Goal: Task Accomplishment & Management: Use online tool/utility

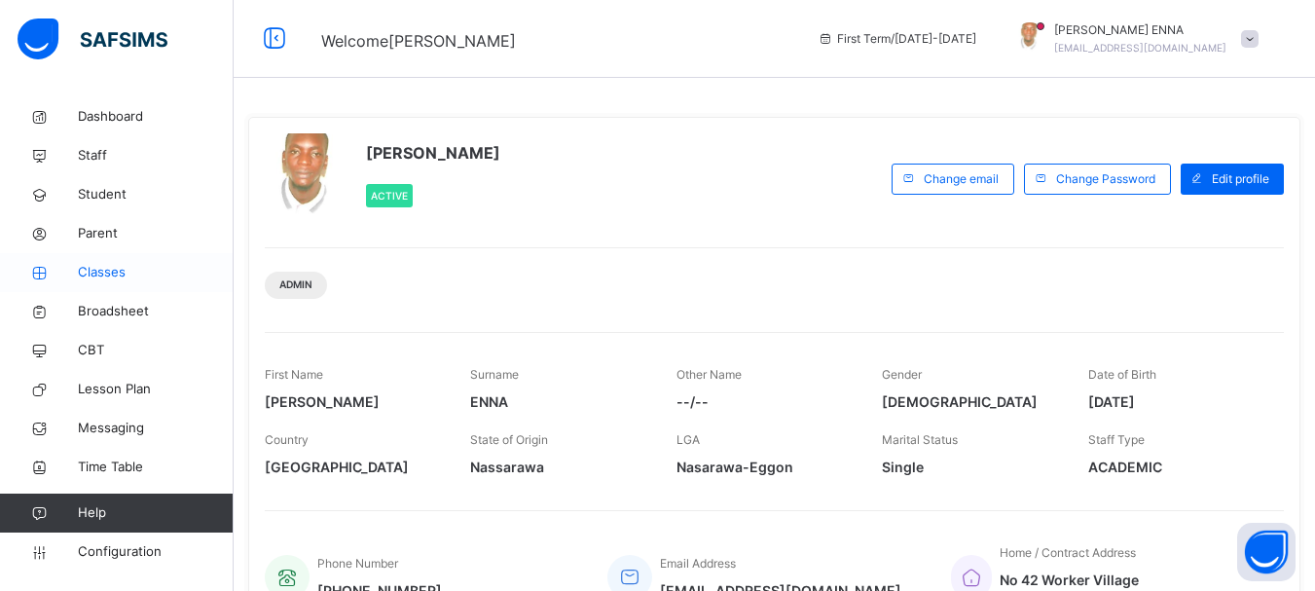
click at [100, 270] on span "Classes" at bounding box center [156, 272] width 156 height 19
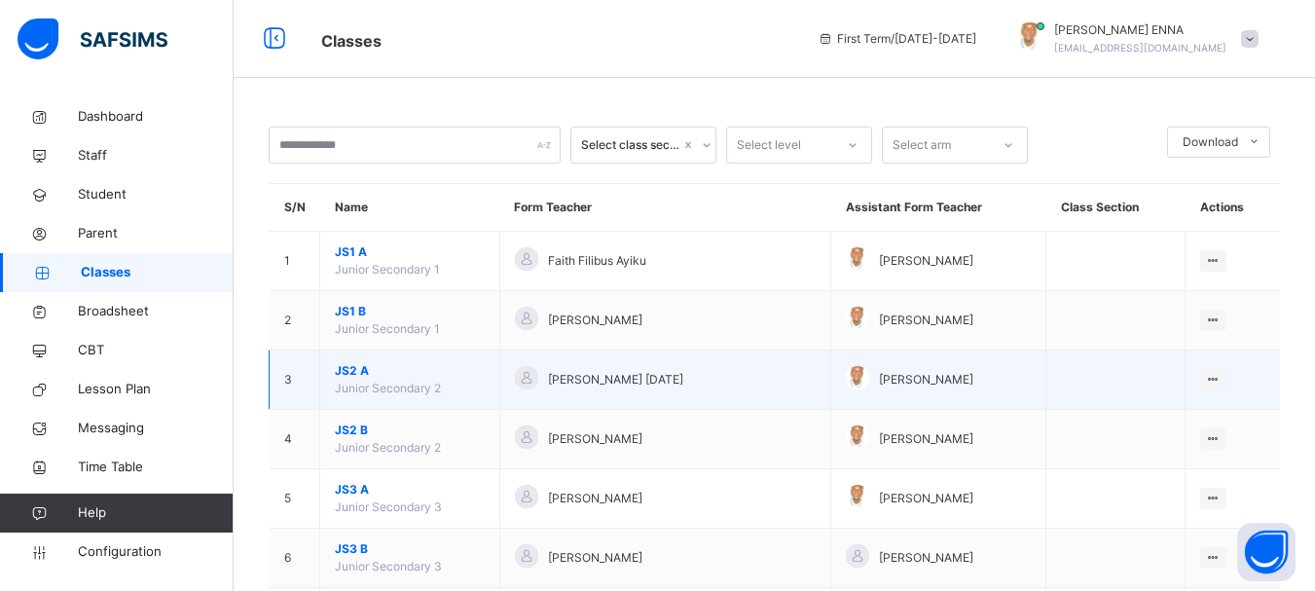
click at [349, 379] on span "JS2 A" at bounding box center [410, 371] width 150 height 18
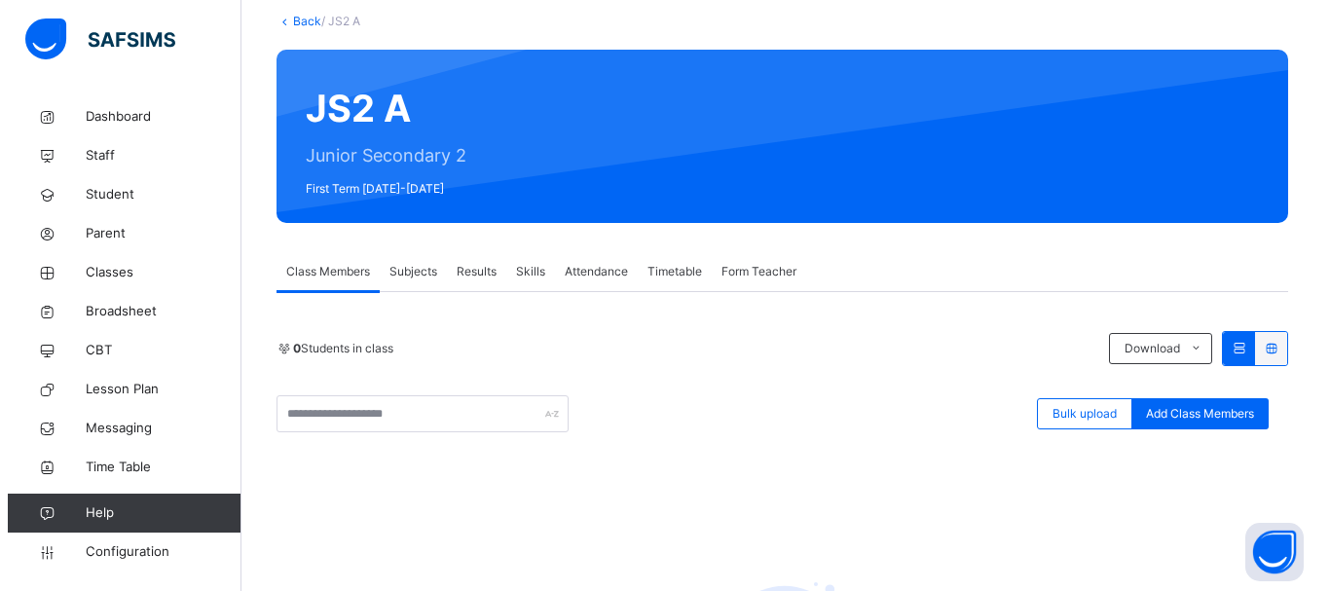
scroll to position [102, 0]
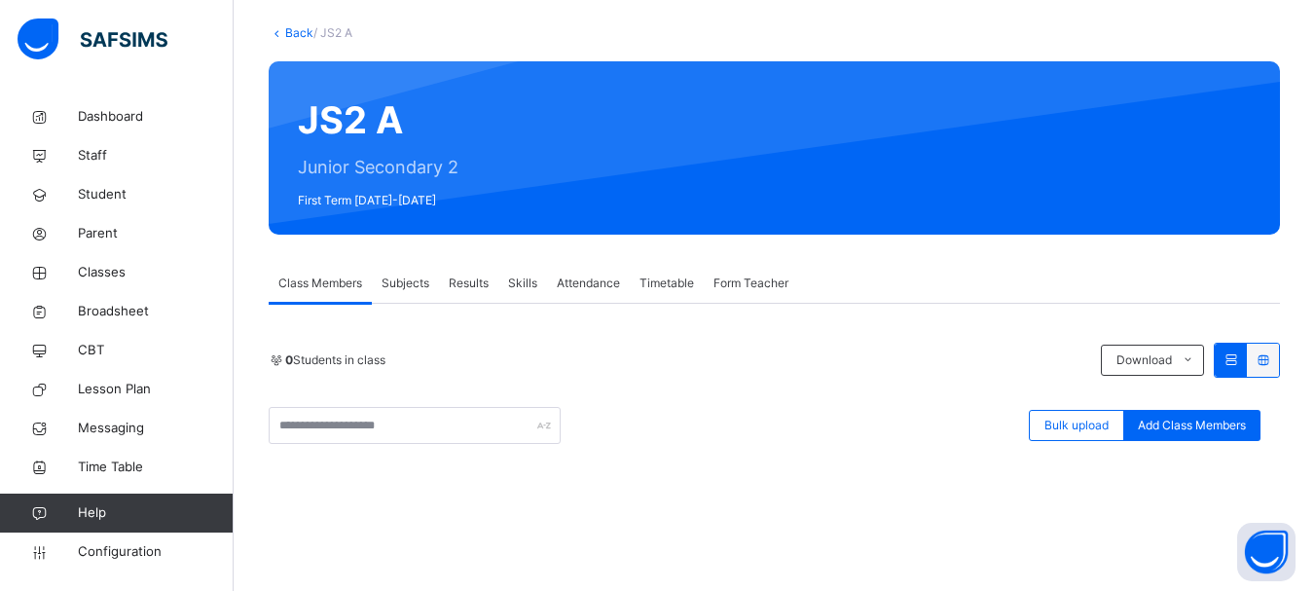
click at [1271, 360] on icon at bounding box center [1263, 359] width 17 height 15
click at [1239, 358] on icon at bounding box center [1231, 359] width 17 height 15
click at [1092, 434] on div "Bulk upload" at bounding box center [1076, 425] width 95 height 31
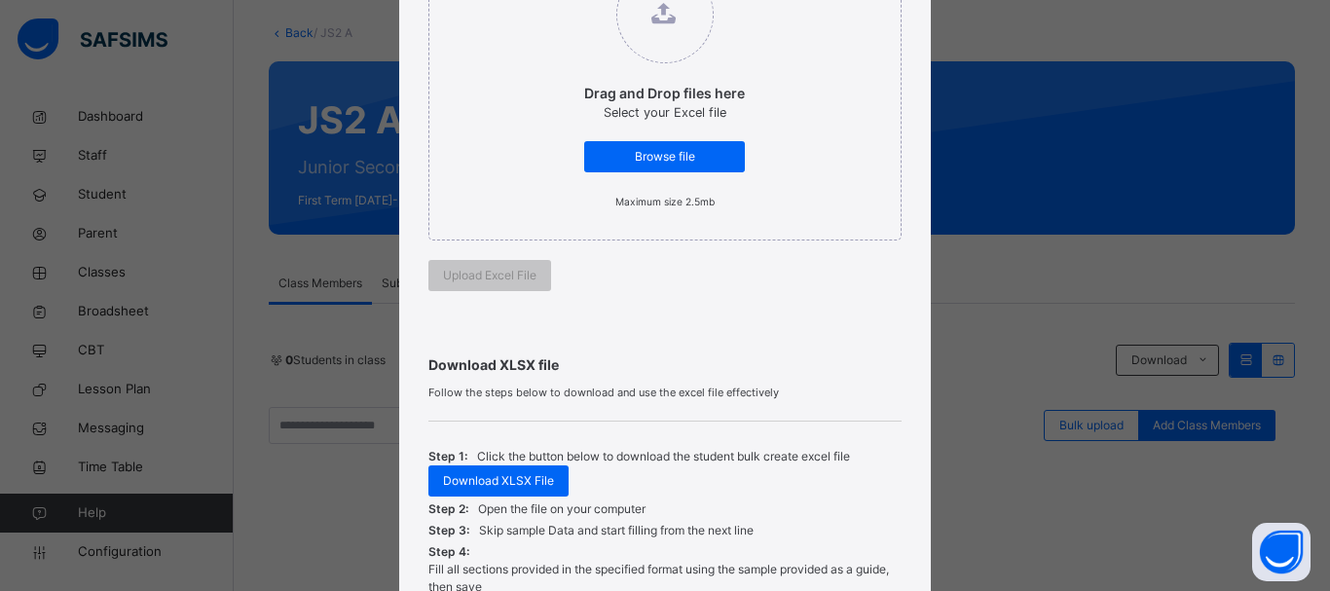
scroll to position [386, 0]
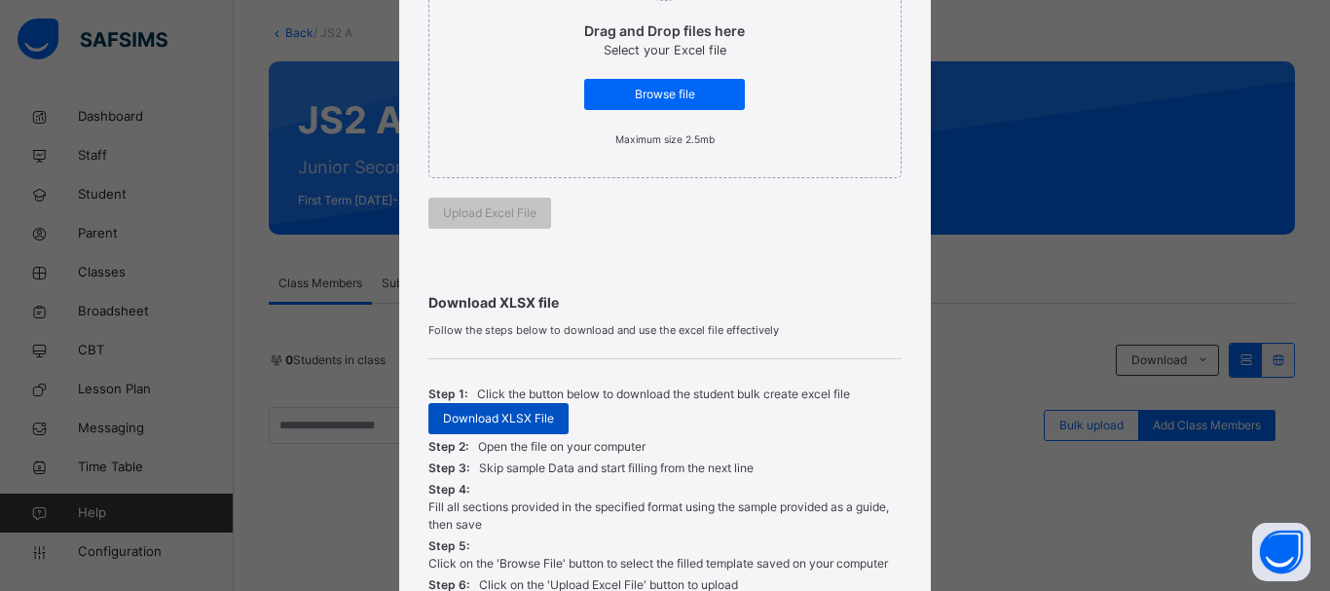
click at [524, 419] on span "Download XLSX File" at bounding box center [498, 419] width 111 height 18
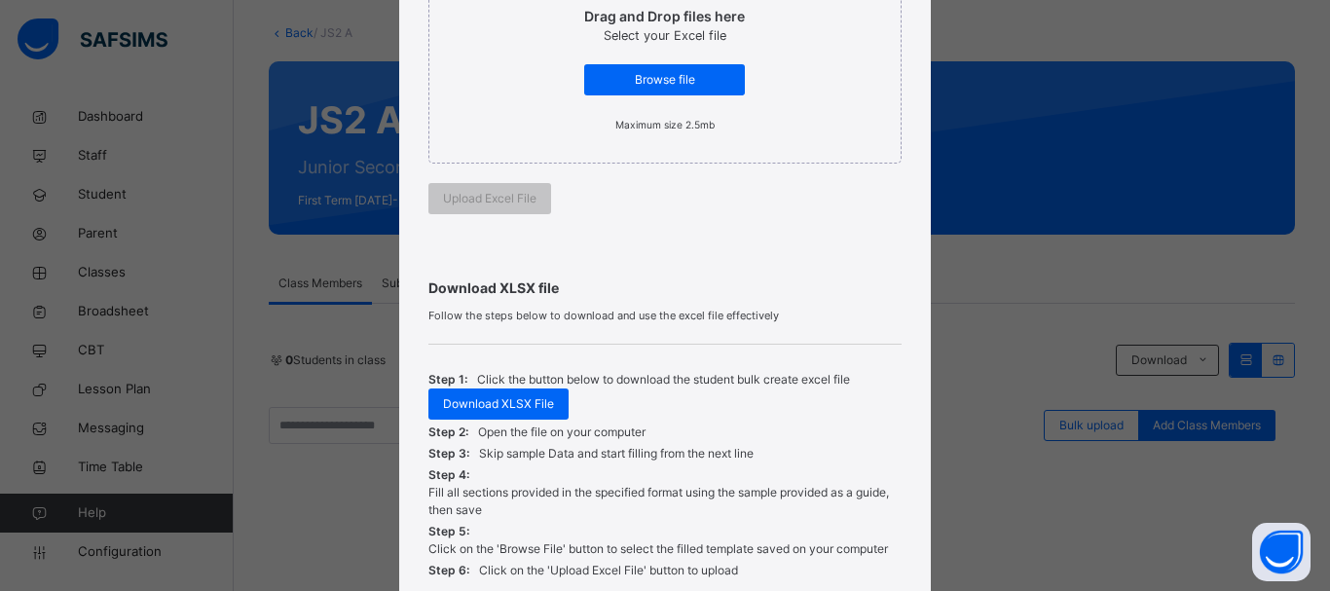
scroll to position [388, 0]
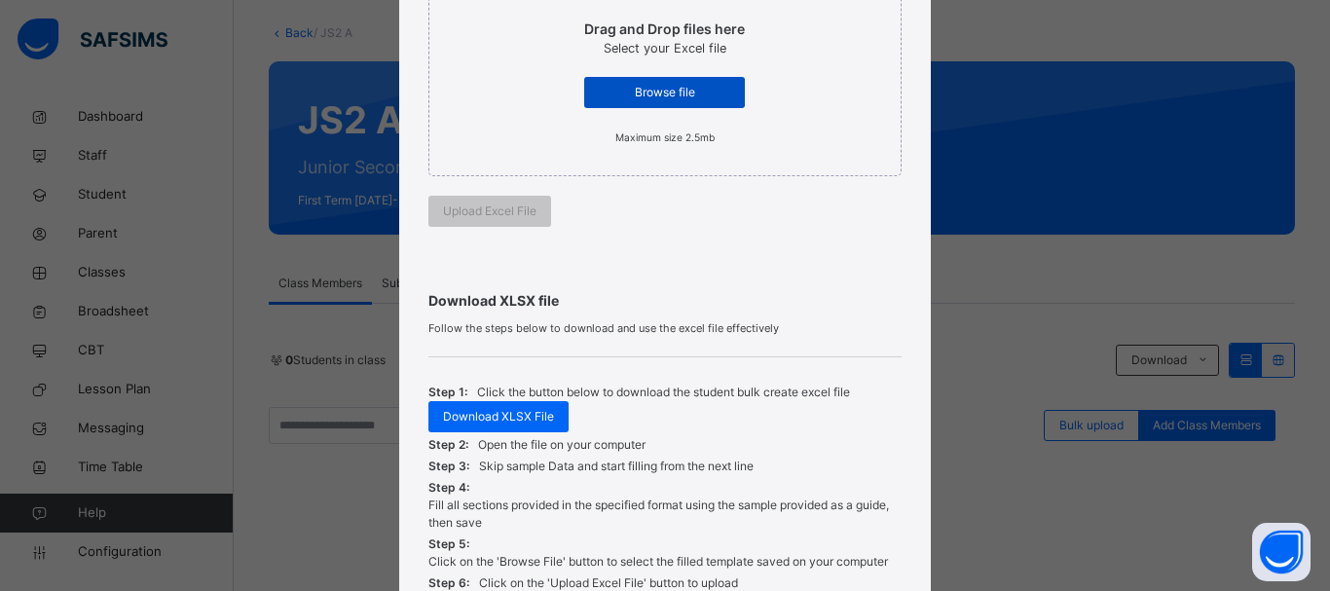
click at [657, 88] on span "Browse file" at bounding box center [664, 93] width 131 height 18
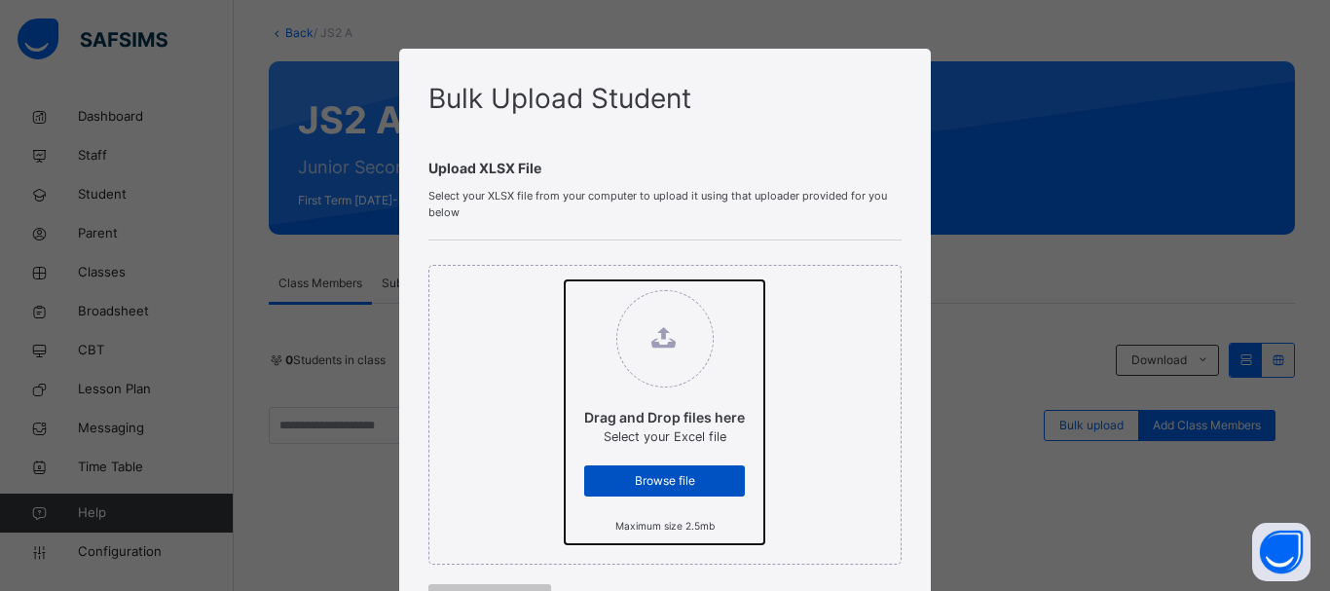
type input "**********"
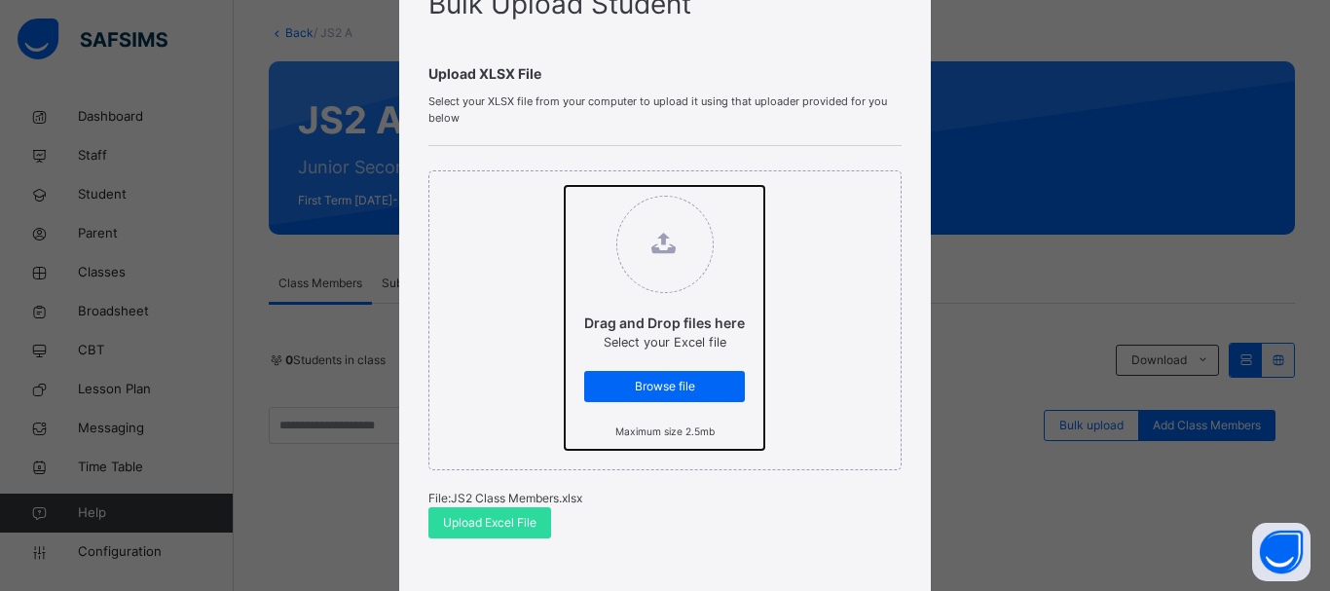
scroll to position [282, 0]
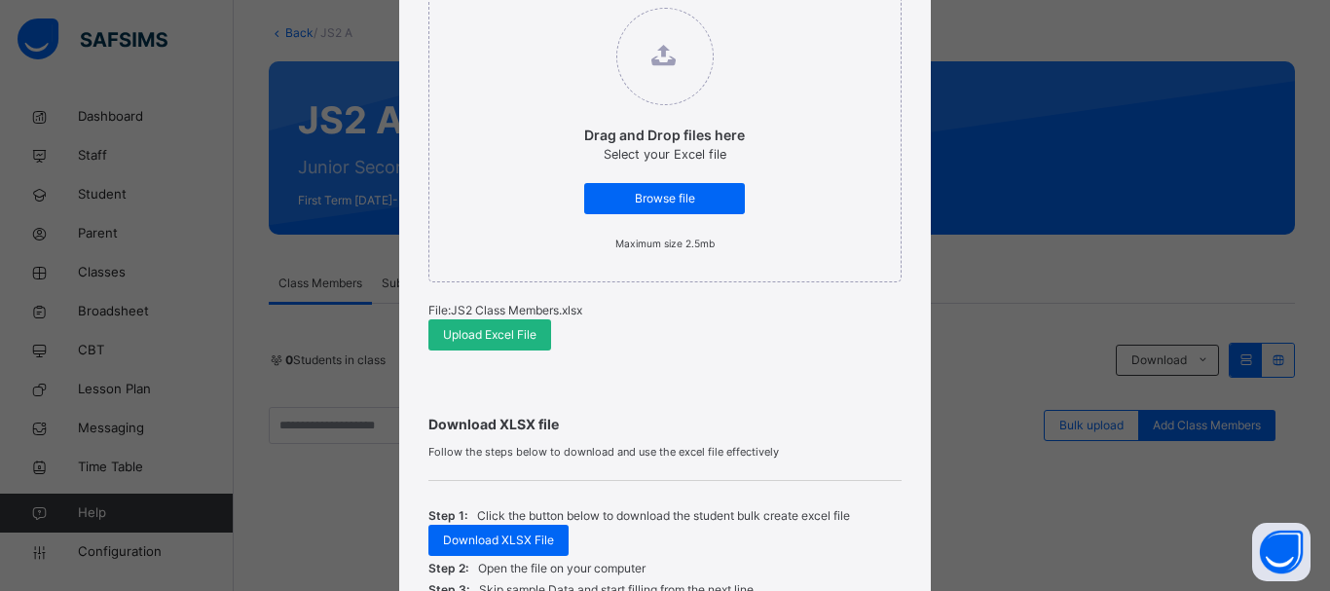
click at [488, 334] on span "Upload Excel File" at bounding box center [489, 335] width 93 height 18
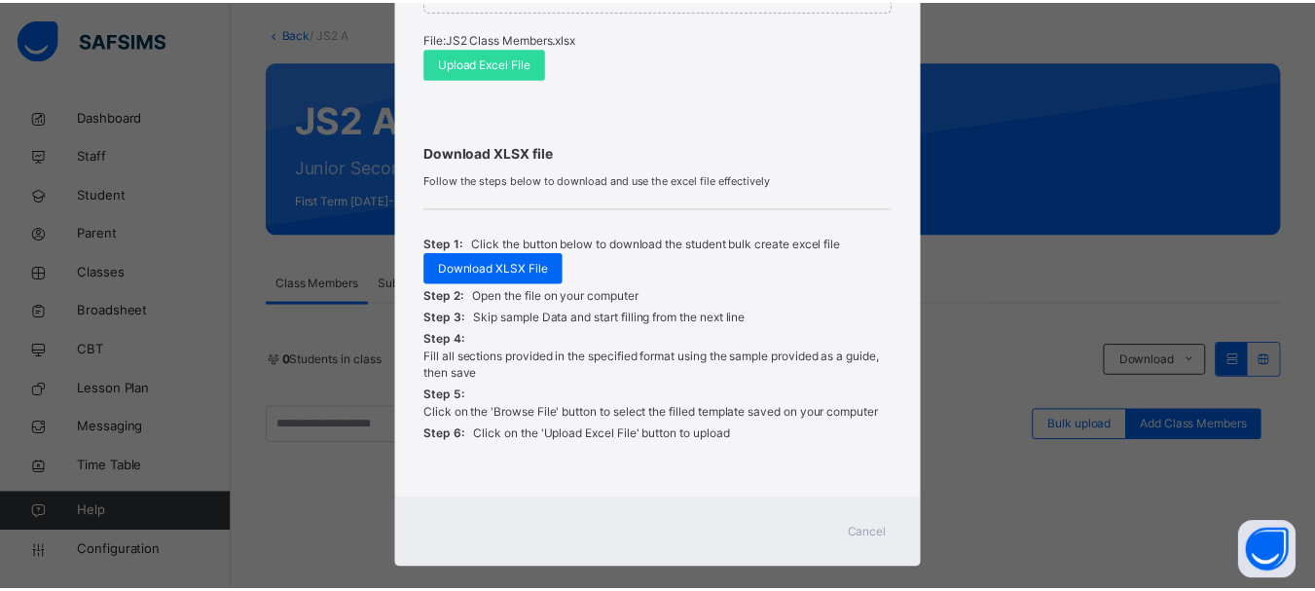
scroll to position [581, 0]
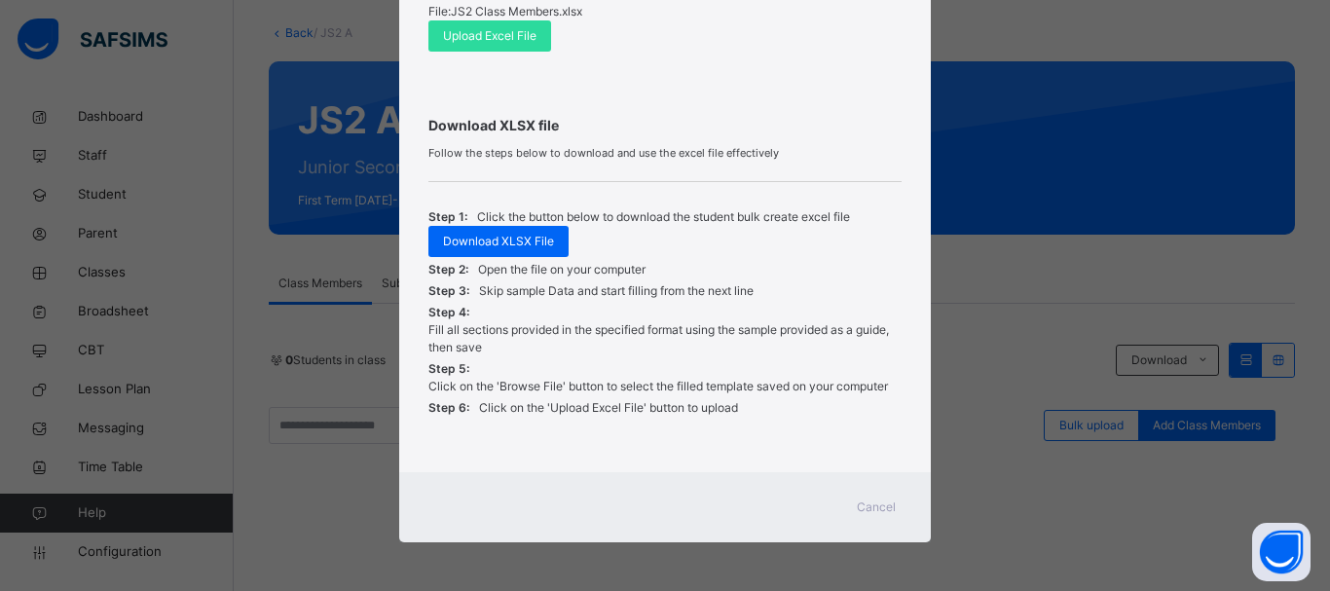
click at [862, 507] on span "Cancel" at bounding box center [876, 507] width 39 height 18
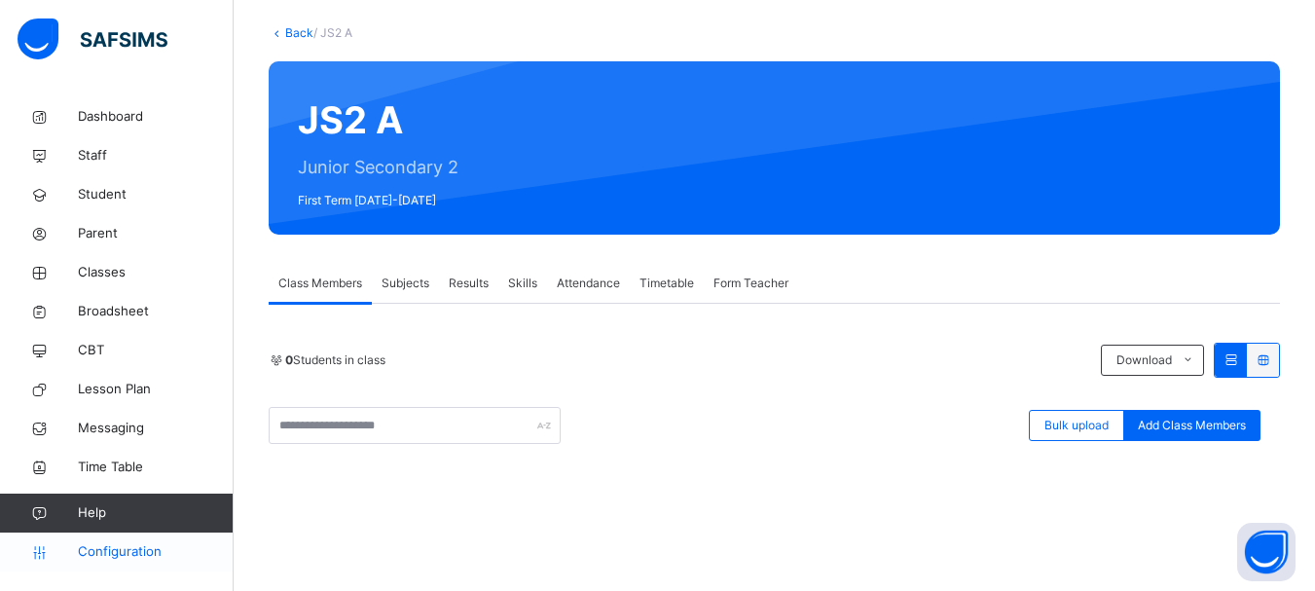
click at [113, 550] on span "Configuration" at bounding box center [155, 551] width 155 height 19
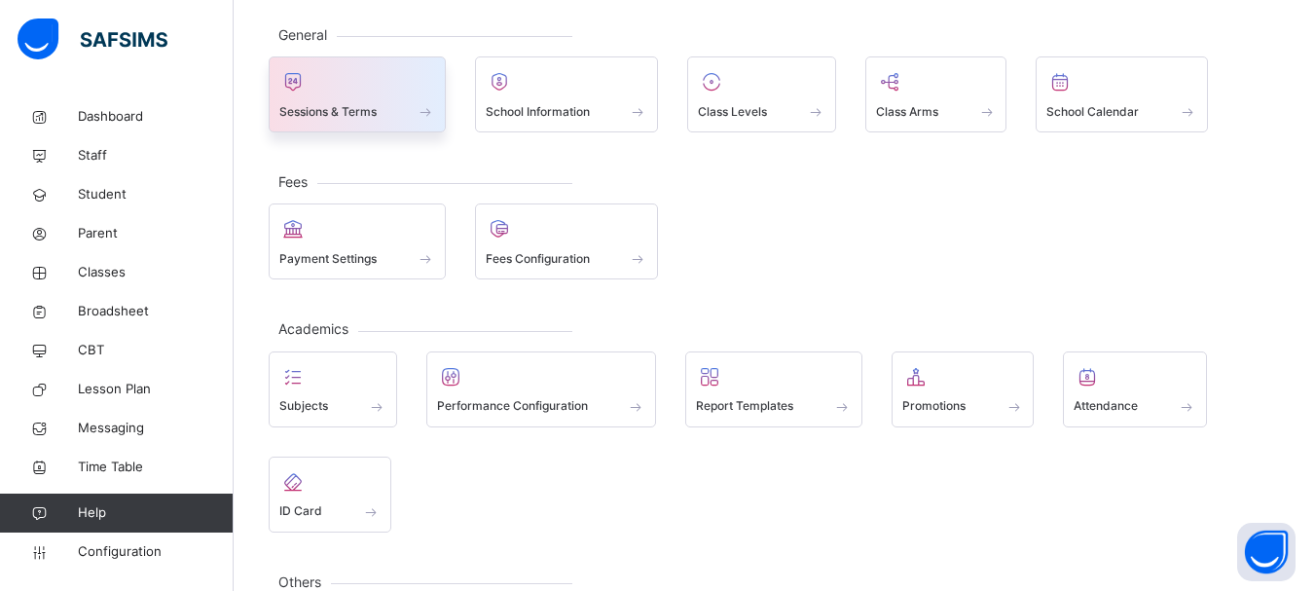
drag, startPoint x: 449, startPoint y: 152, endPoint x: 418, endPoint y: 120, distance: 44.7
click at [425, 127] on div "General Sessions & Terms School Information Class Levels Class Arms School Cale…" at bounding box center [775, 352] width 1082 height 714
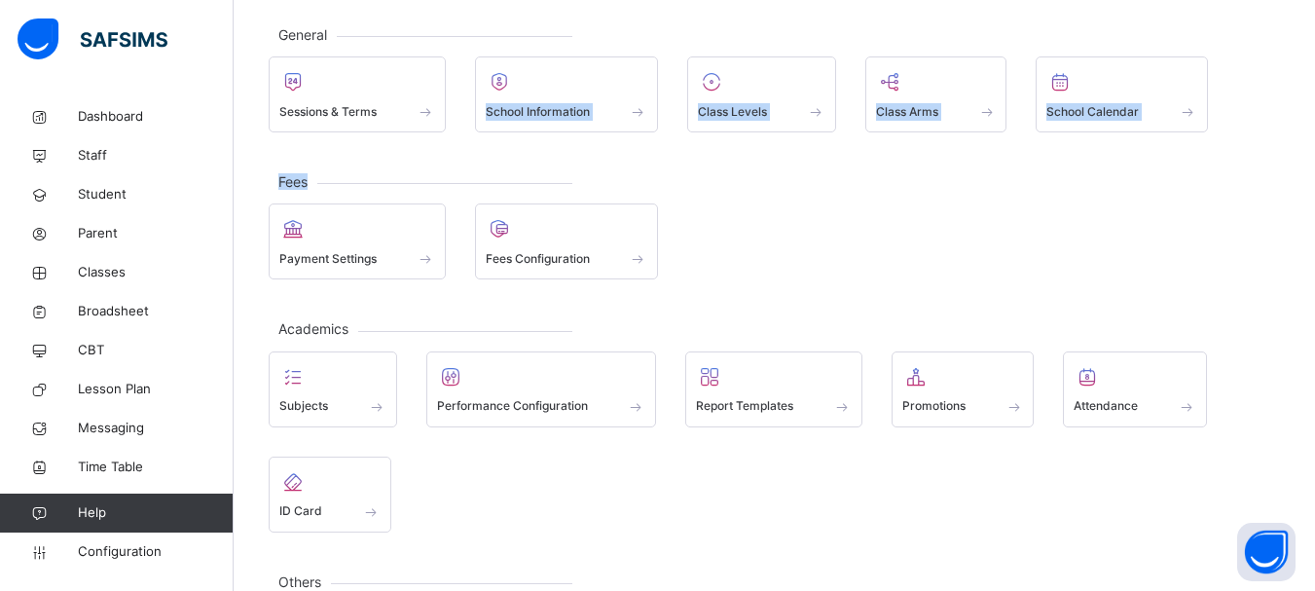
click at [454, 146] on div "General Sessions & Terms School Information Class Levels Class Arms School Cale…" at bounding box center [775, 352] width 1082 height 714
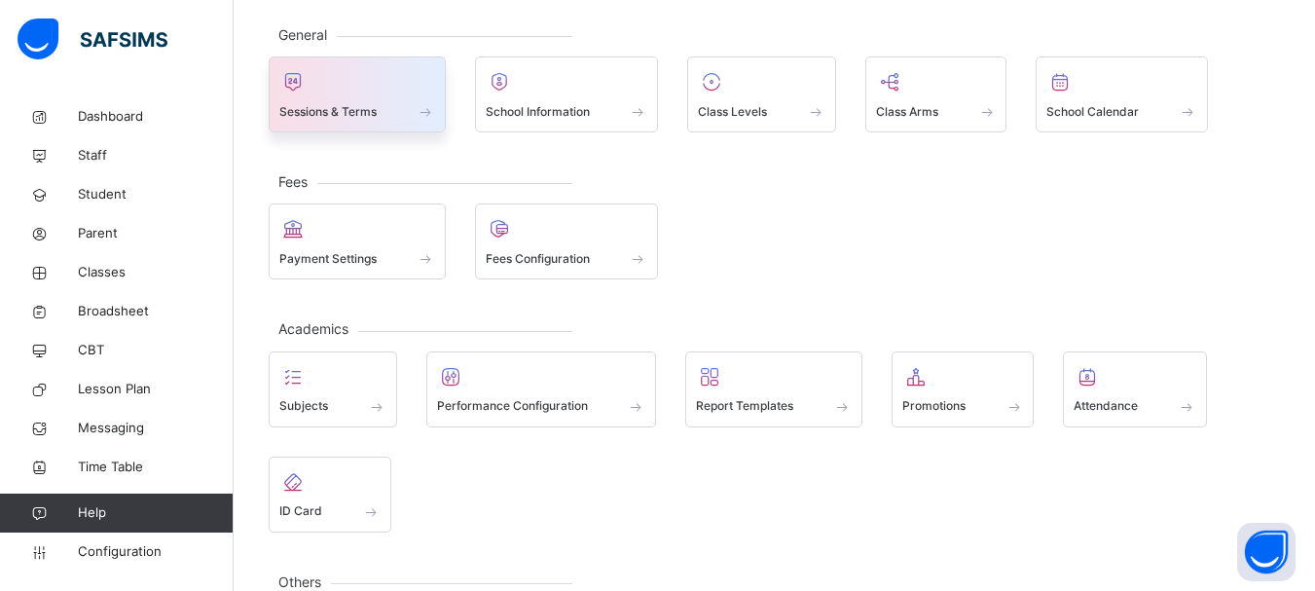
click at [404, 78] on div at bounding box center [357, 81] width 156 height 29
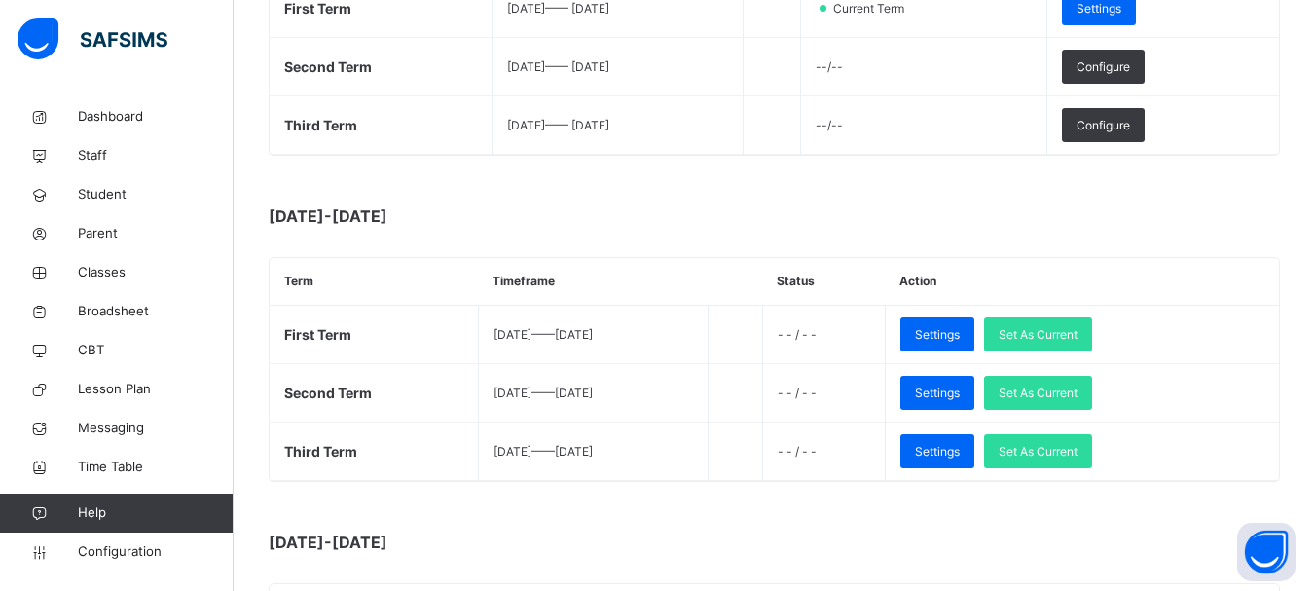
scroll to position [453, 0]
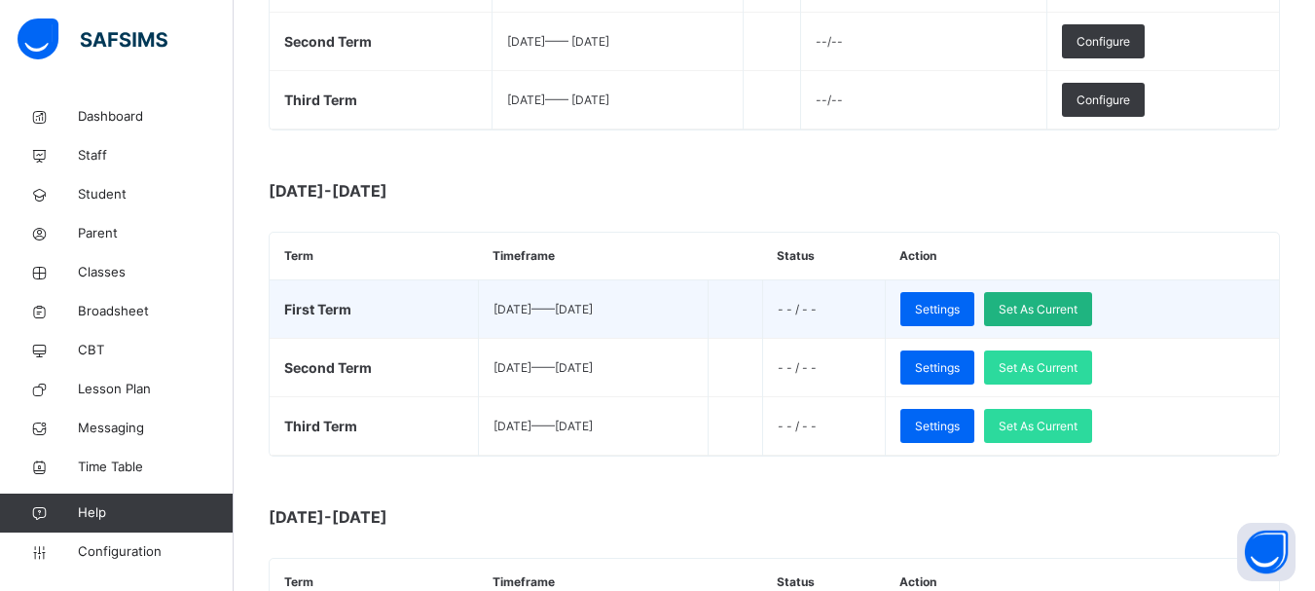
click at [1078, 310] on span "Set As Current" at bounding box center [1038, 310] width 79 height 18
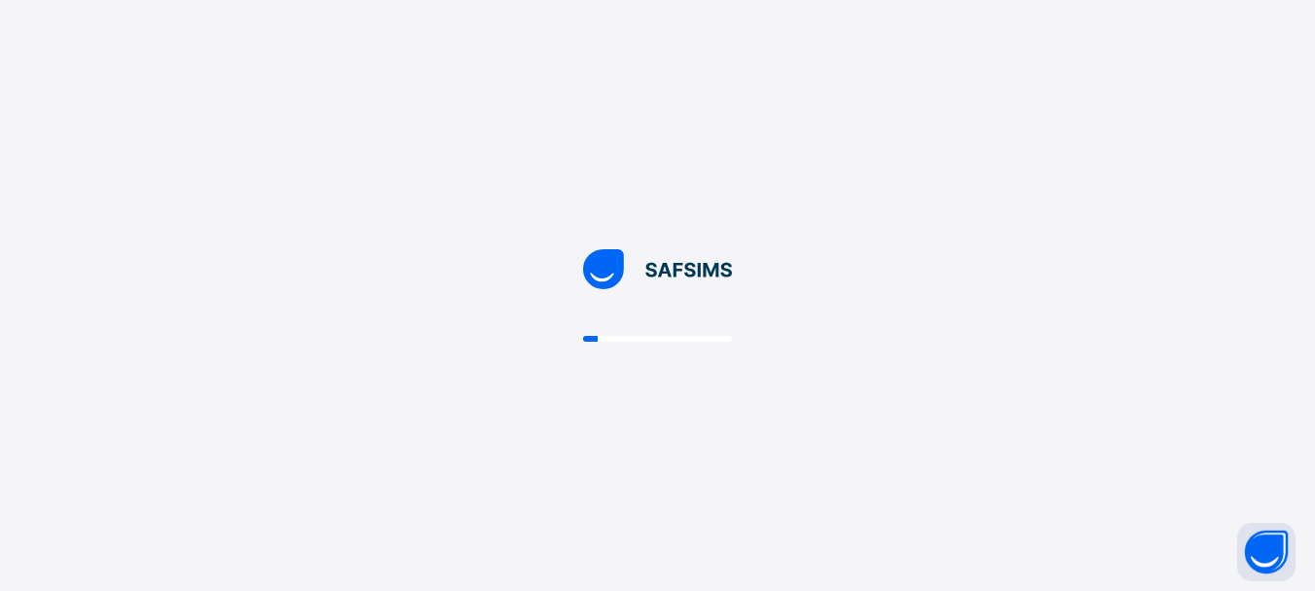
scroll to position [0, 0]
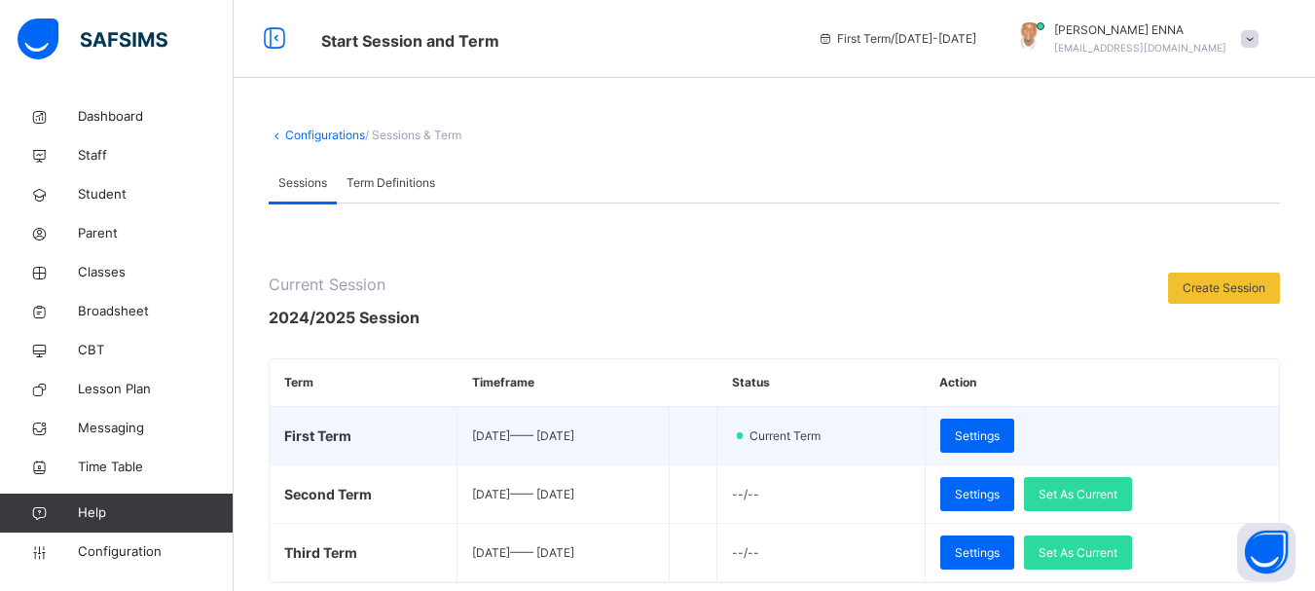
click at [1254, 437] on td "Settings" at bounding box center [1102, 436] width 354 height 58
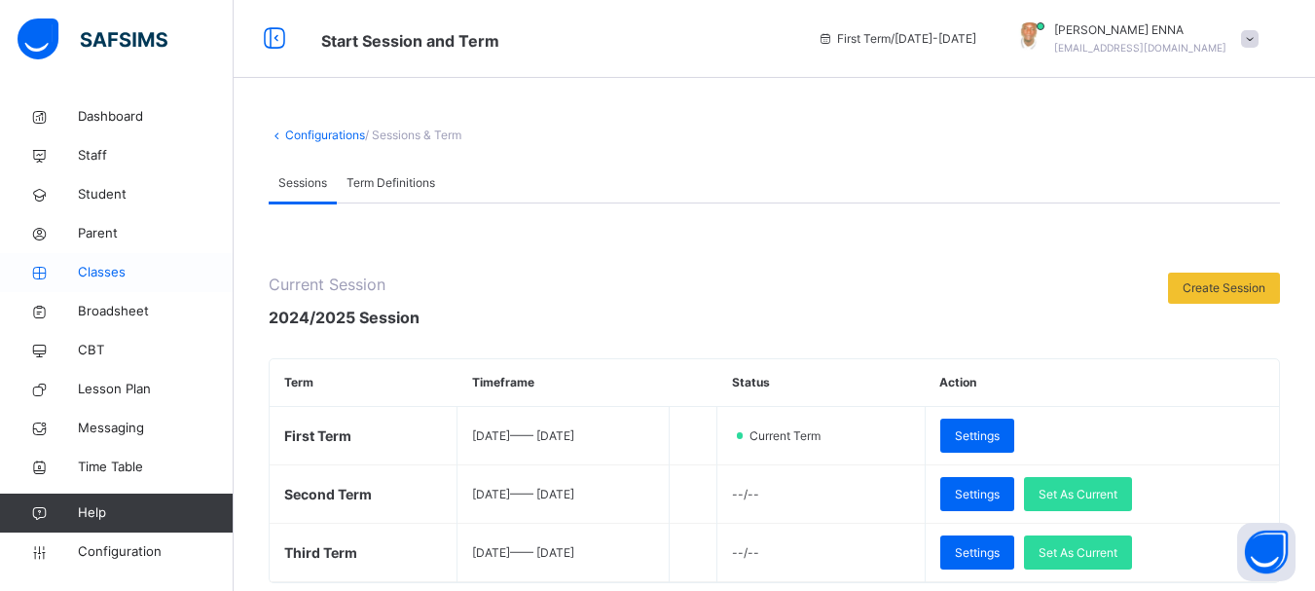
click at [116, 273] on span "Classes" at bounding box center [156, 272] width 156 height 19
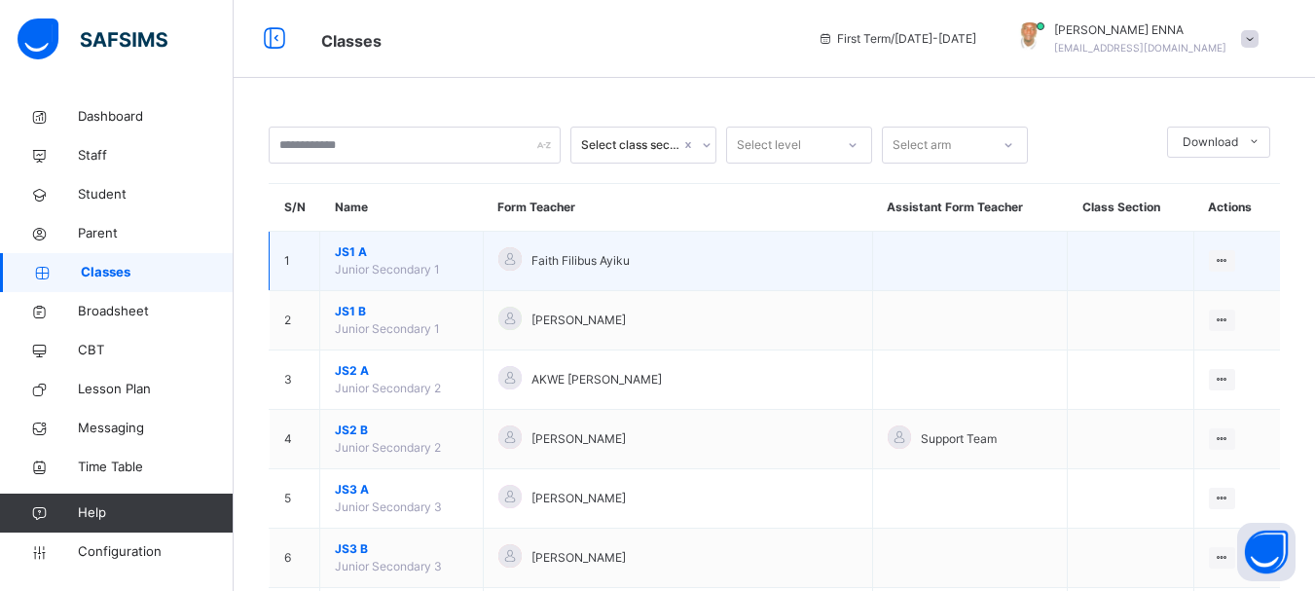
click at [355, 258] on span "JS1 A" at bounding box center [401, 252] width 133 height 18
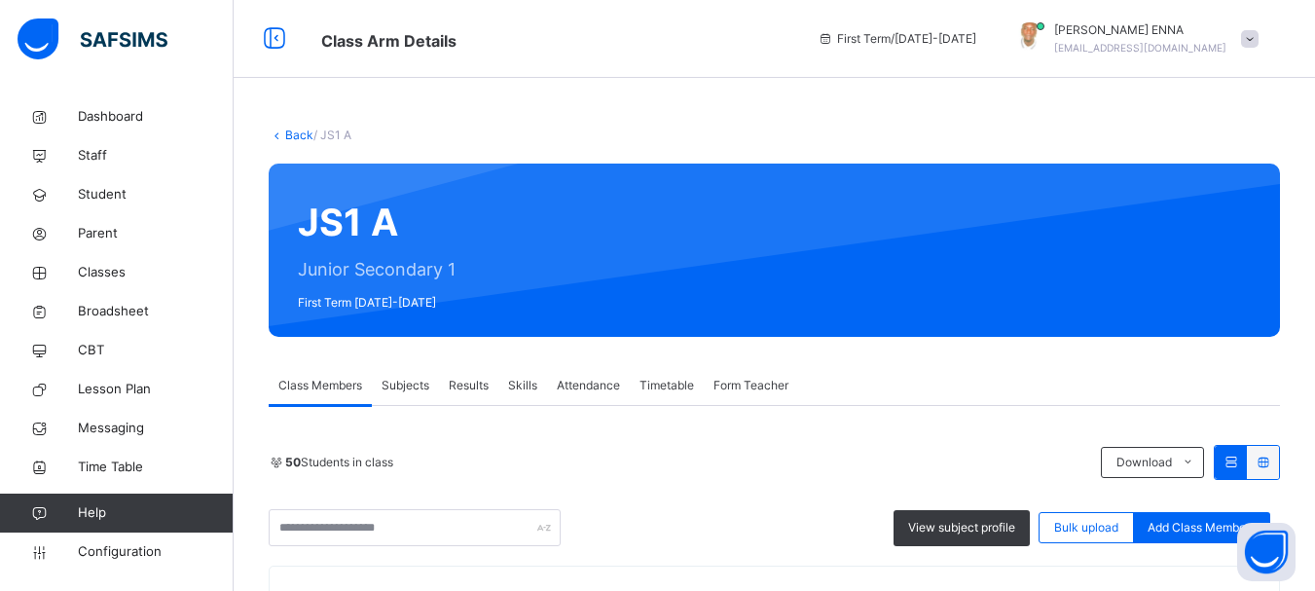
scroll to position [245, 0]
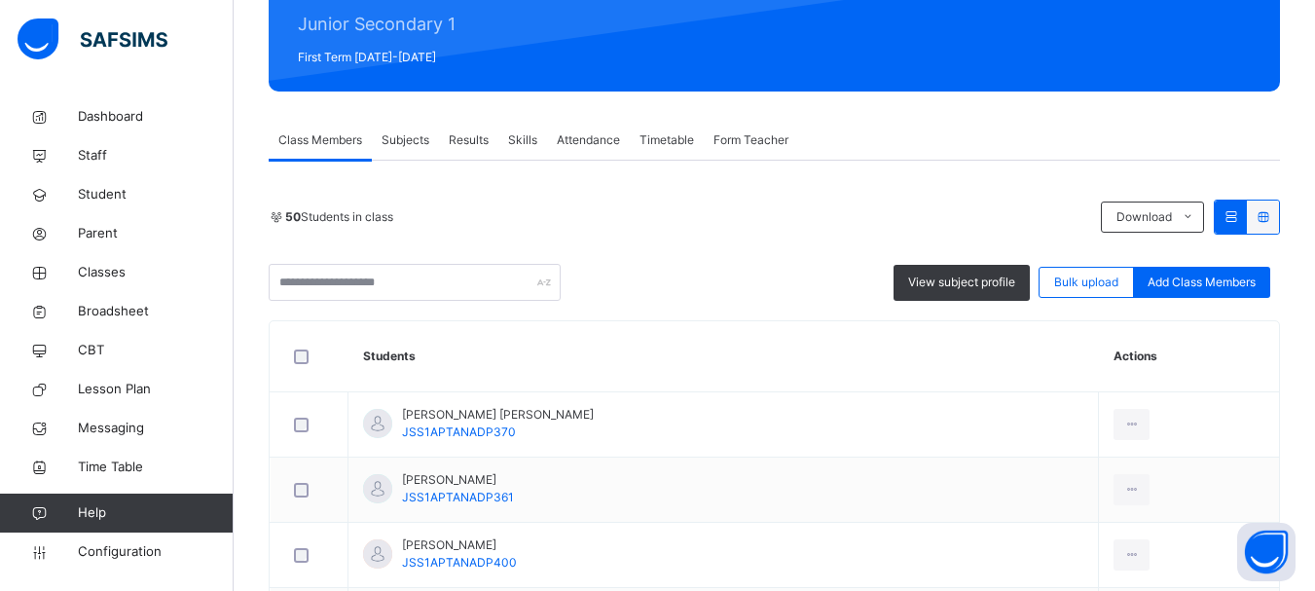
click at [309, 356] on div at bounding box center [309, 356] width 39 height 15
click at [855, 282] on span "Transfer students" at bounding box center [832, 283] width 94 height 18
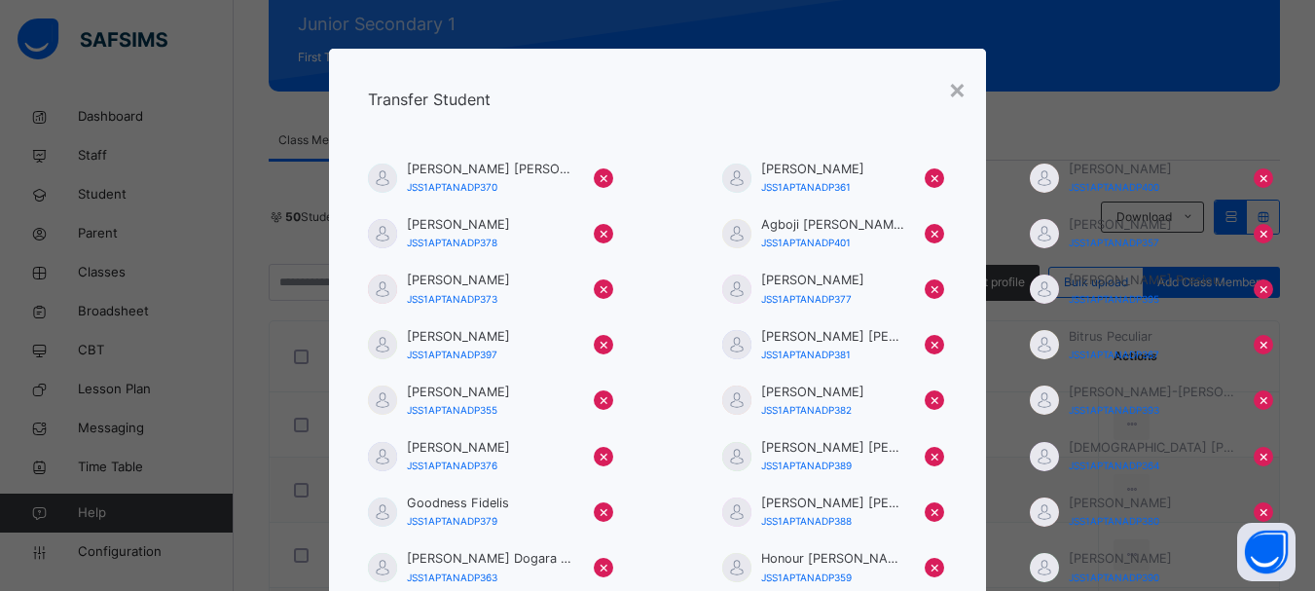
click at [855, 282] on div "[PERSON_NAME] JSS1APTANADP377 ×" at bounding box center [866, 289] width 288 height 36
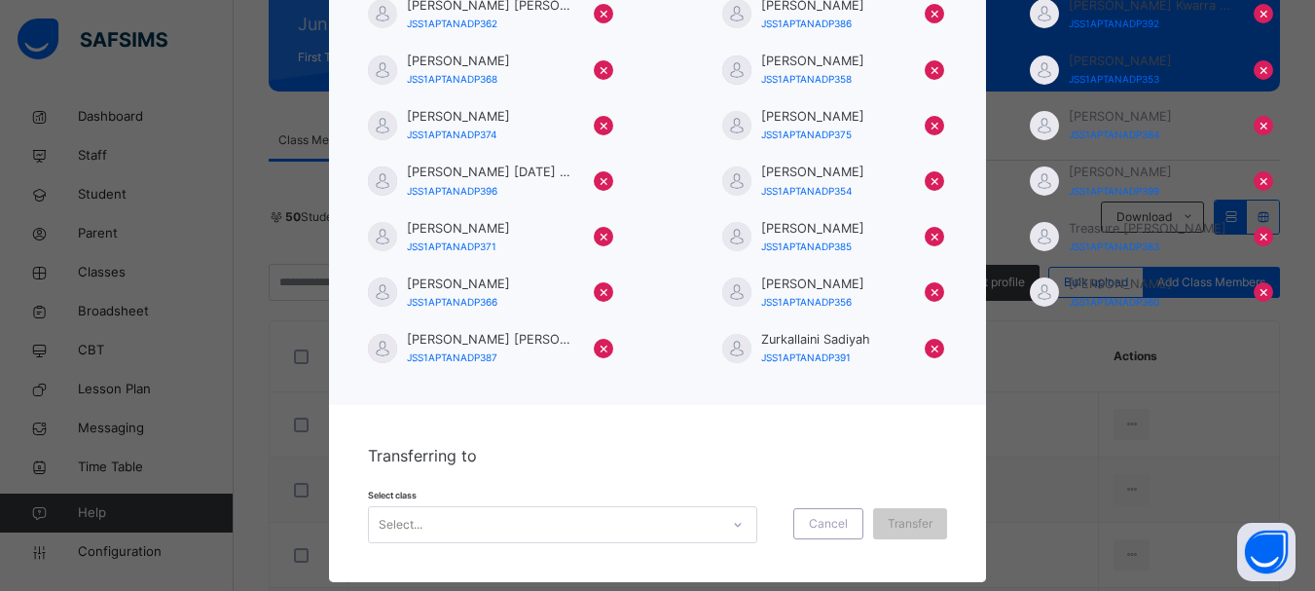
scroll to position [760, 0]
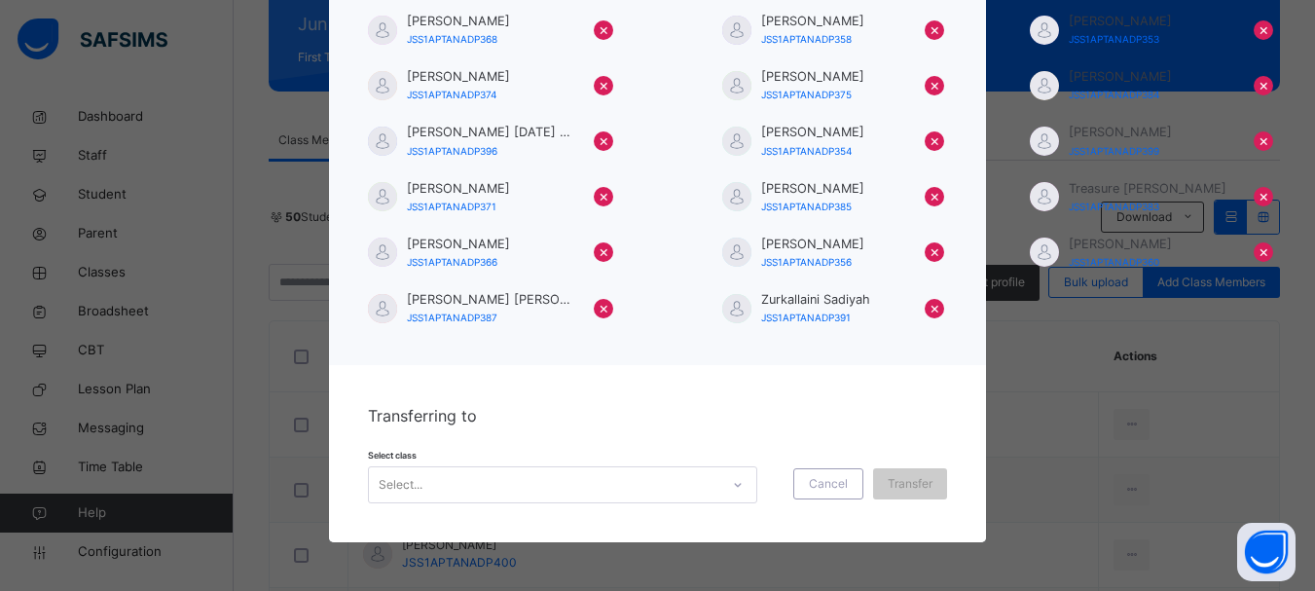
click at [726, 477] on div at bounding box center [737, 484] width 33 height 31
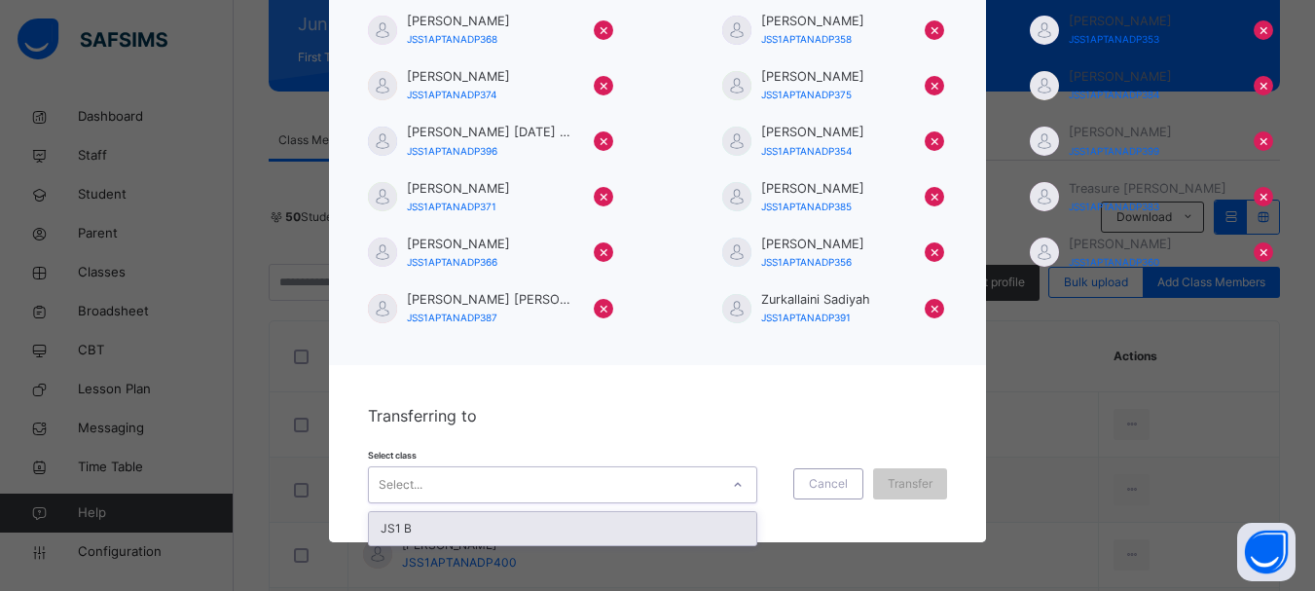
scroll to position [0, 0]
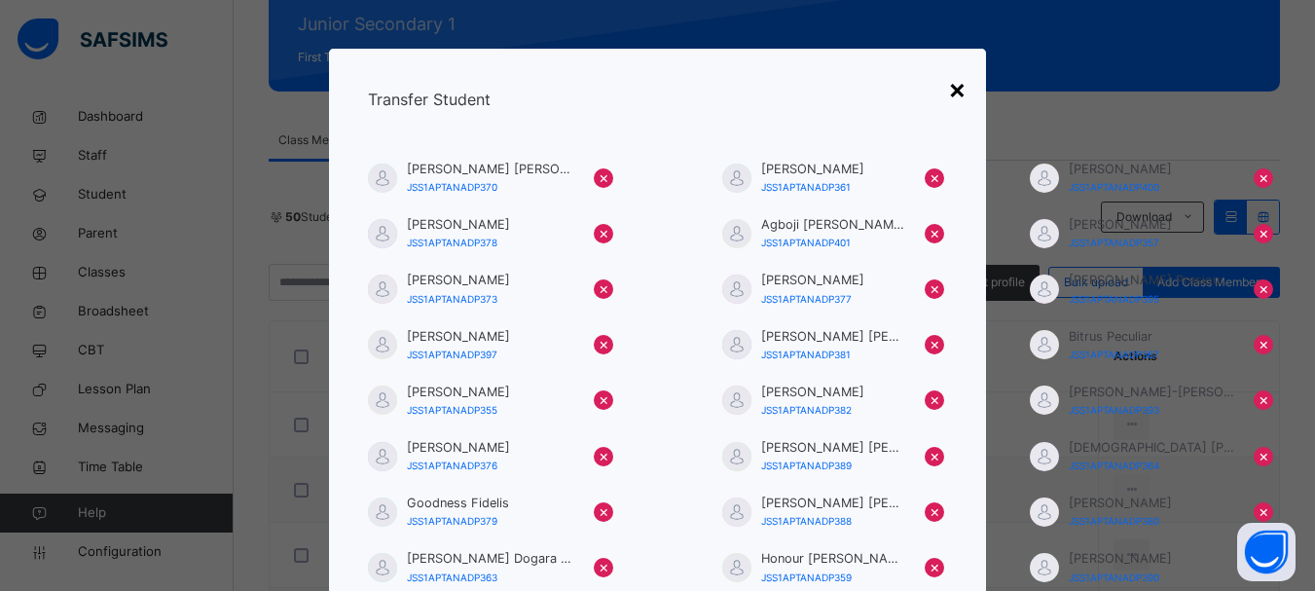
click at [952, 79] on div "×" at bounding box center [957, 88] width 18 height 41
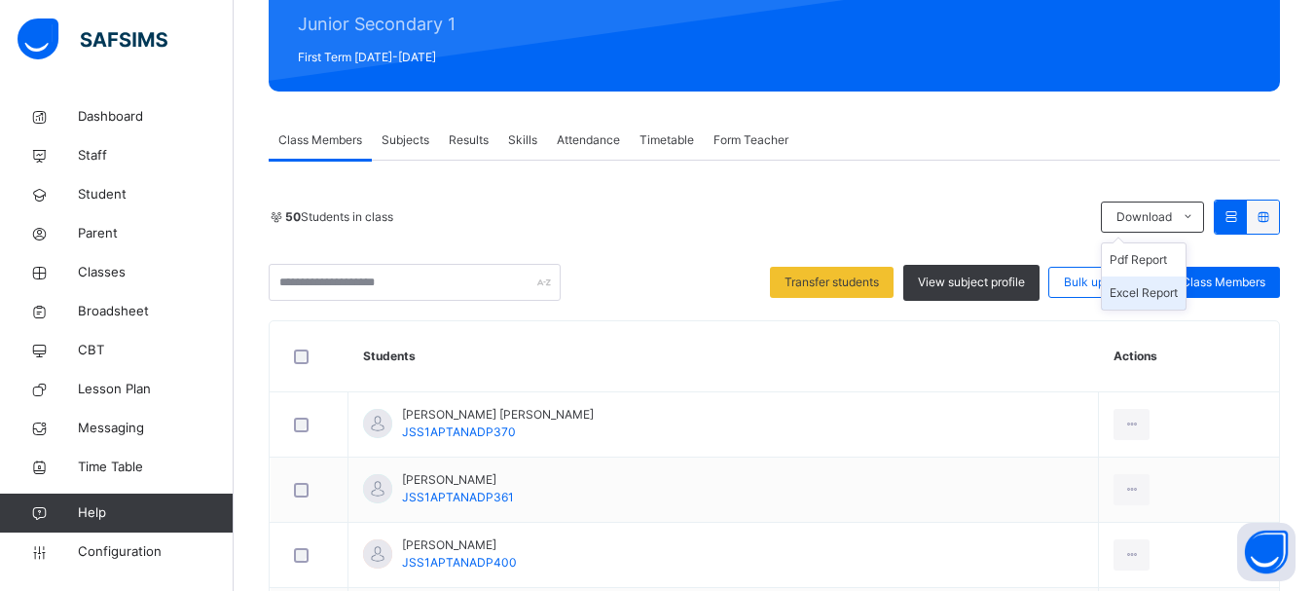
click at [1155, 296] on li "Excel Report" at bounding box center [1144, 292] width 84 height 33
click at [1147, 284] on li "Excel Report" at bounding box center [1144, 292] width 84 height 33
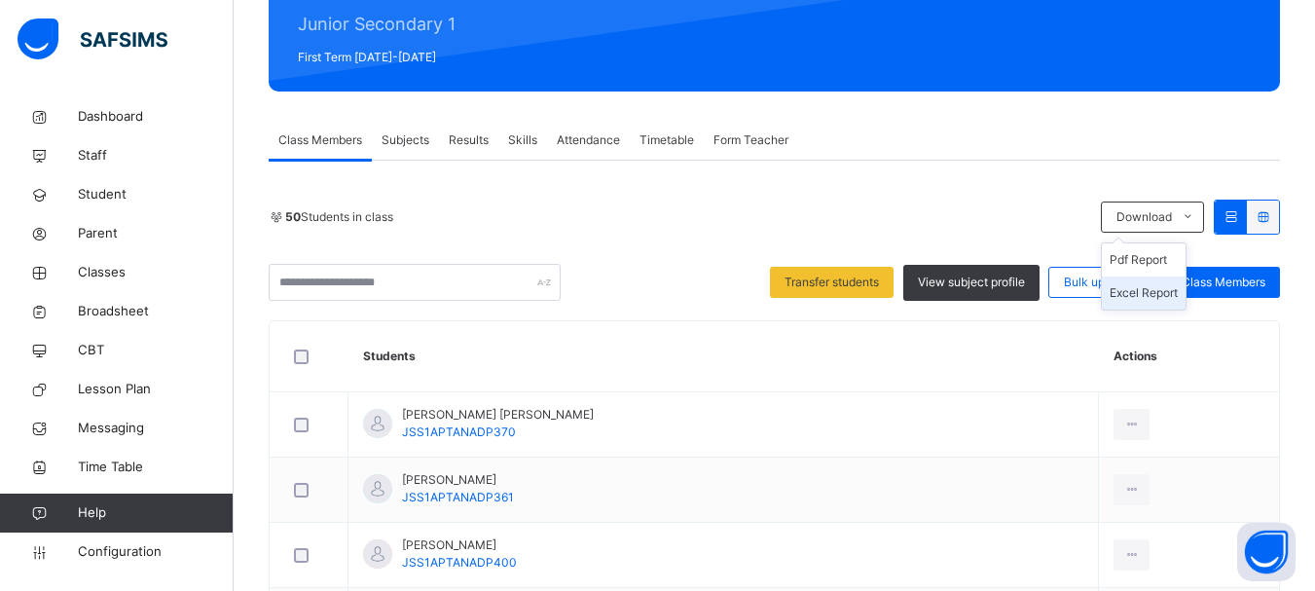
click at [1177, 293] on li "Excel Report" at bounding box center [1144, 292] width 84 height 33
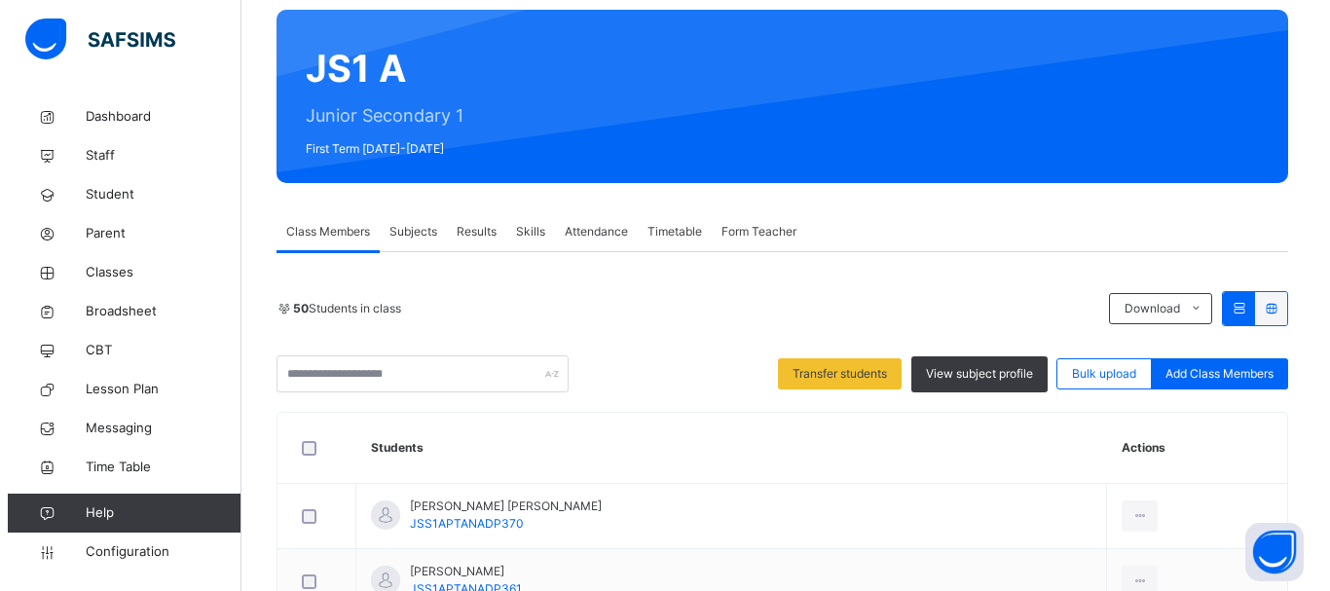
scroll to position [175, 0]
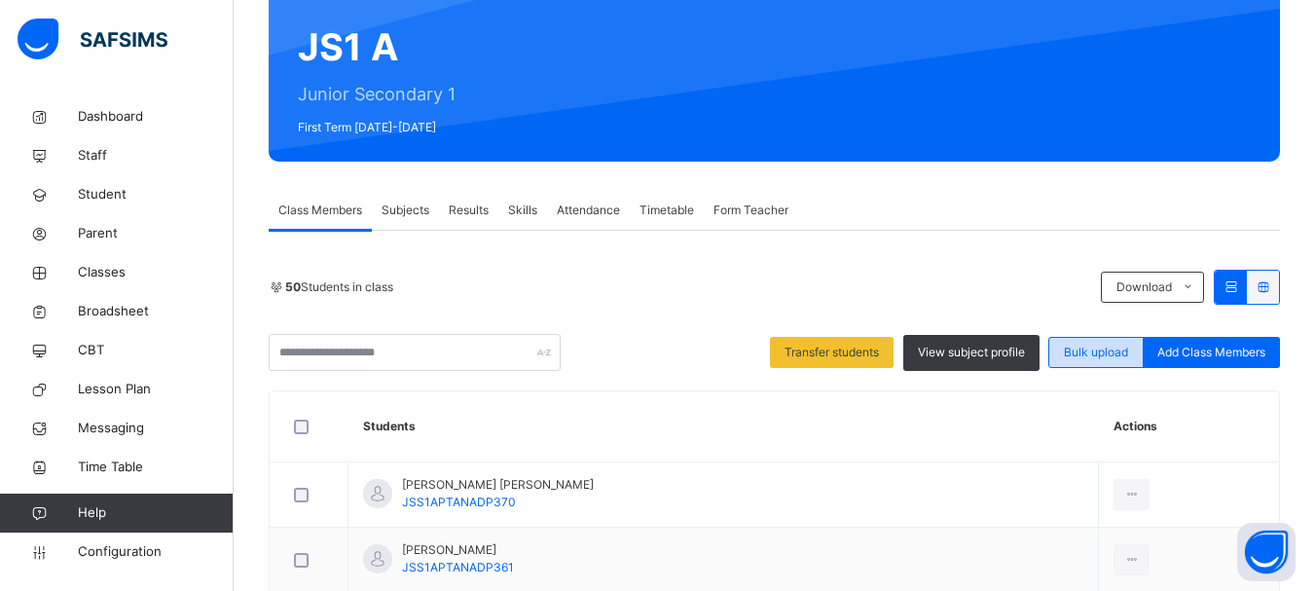
click at [1104, 347] on span "Bulk upload" at bounding box center [1096, 353] width 64 height 18
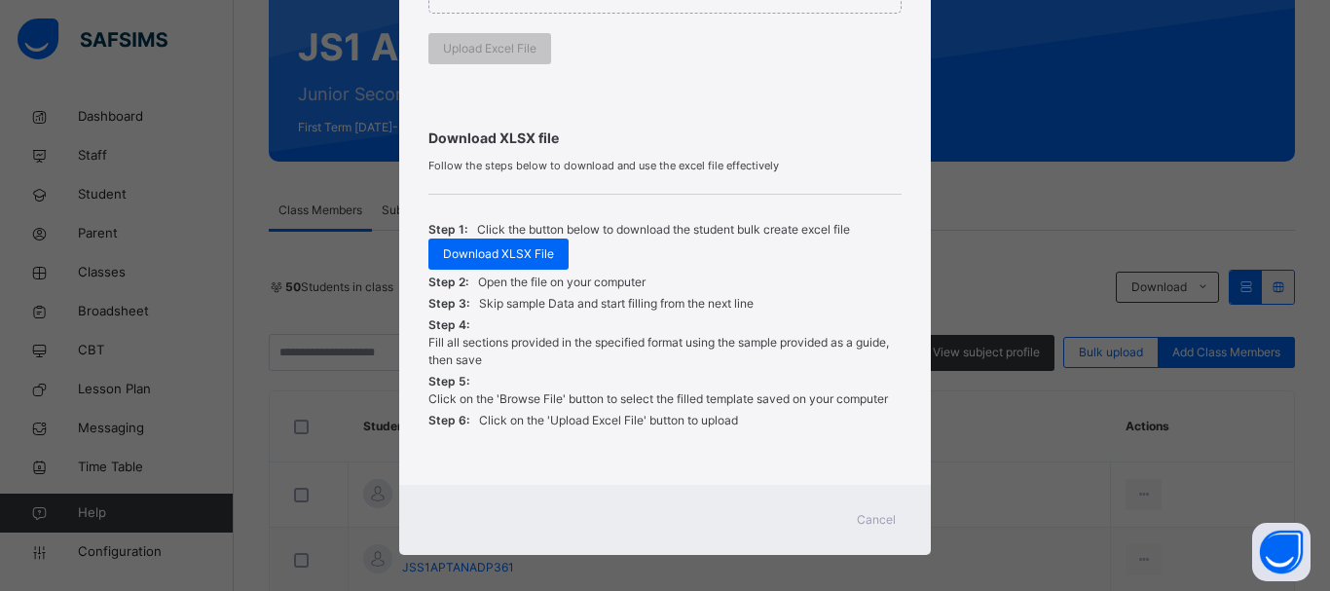
scroll to position [554, 0]
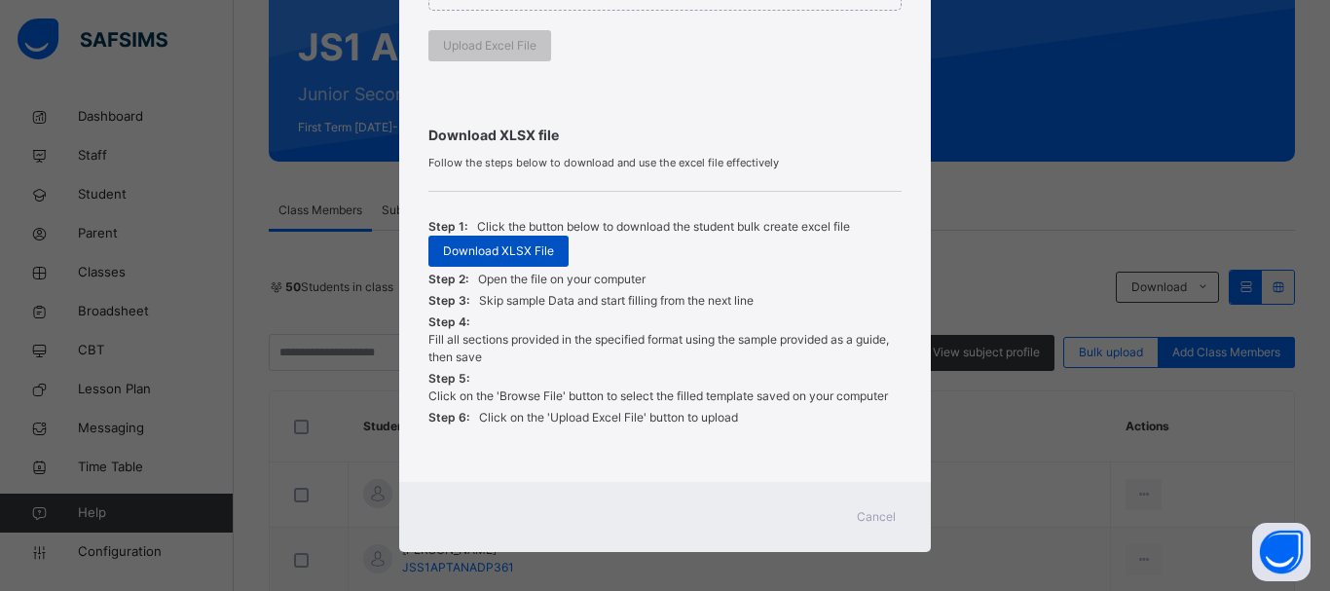
click at [543, 239] on div "Download XLSX File" at bounding box center [498, 251] width 140 height 31
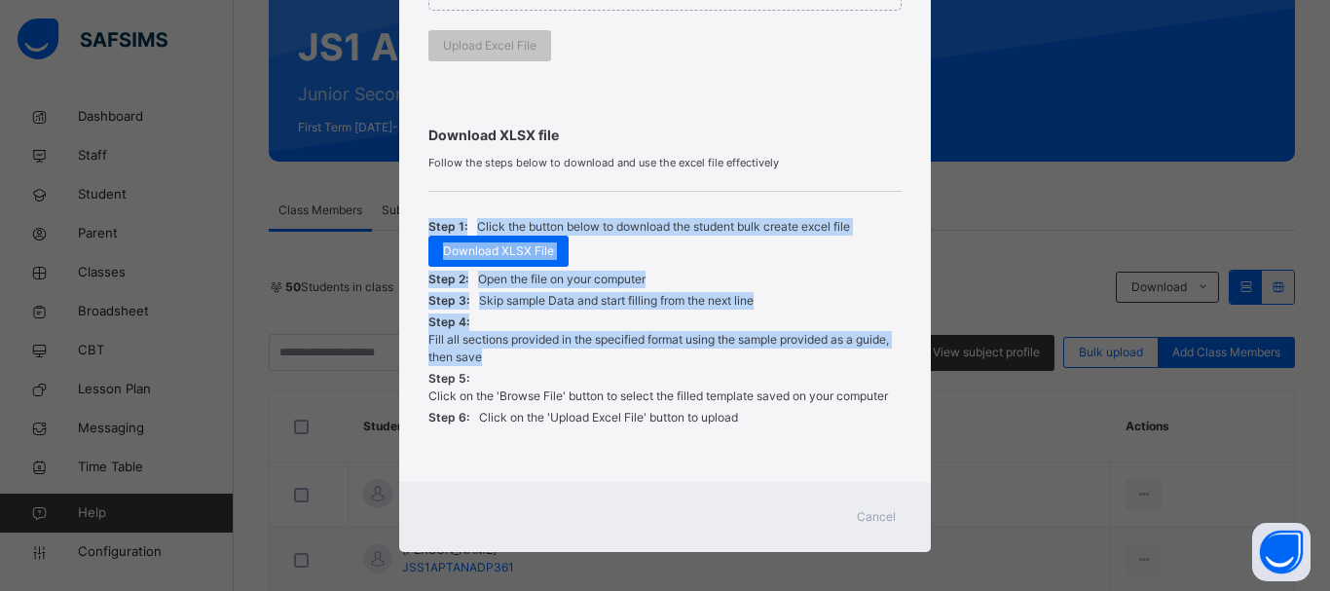
drag, startPoint x: 1319, startPoint y: 333, endPoint x: 1329, endPoint y: 170, distance: 162.9
click at [1329, 170] on div "Bulk Upload Student Upload XLSX File Select your XLSX file from your computer t…" at bounding box center [665, 295] width 1330 height 591
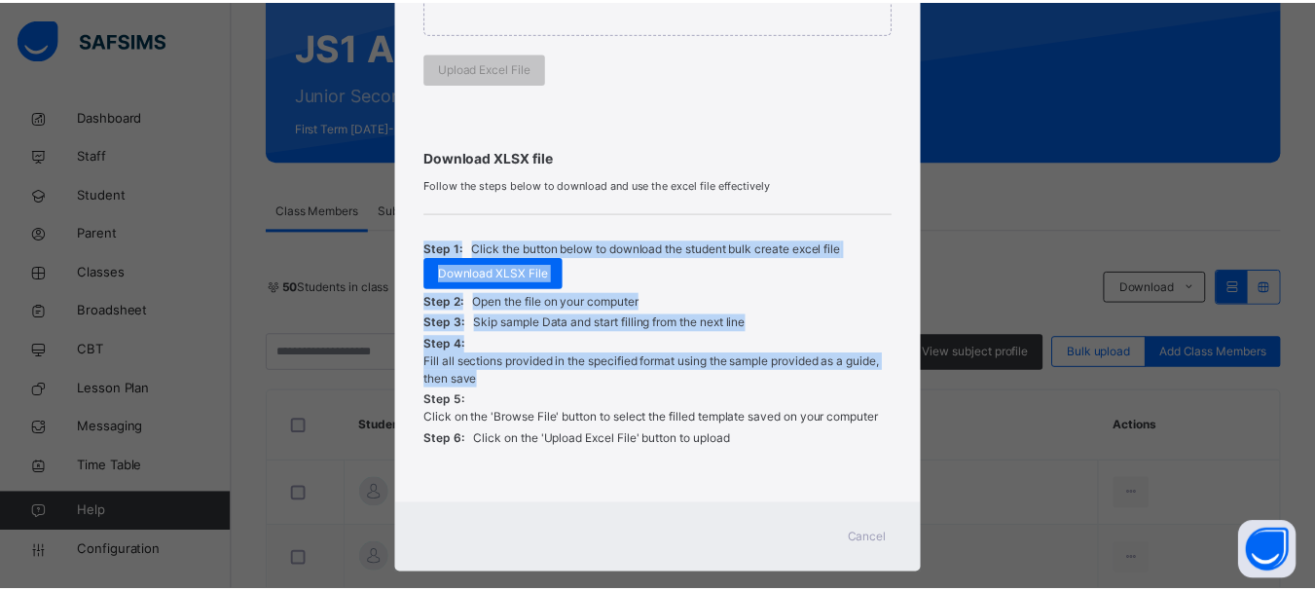
scroll to position [564, 0]
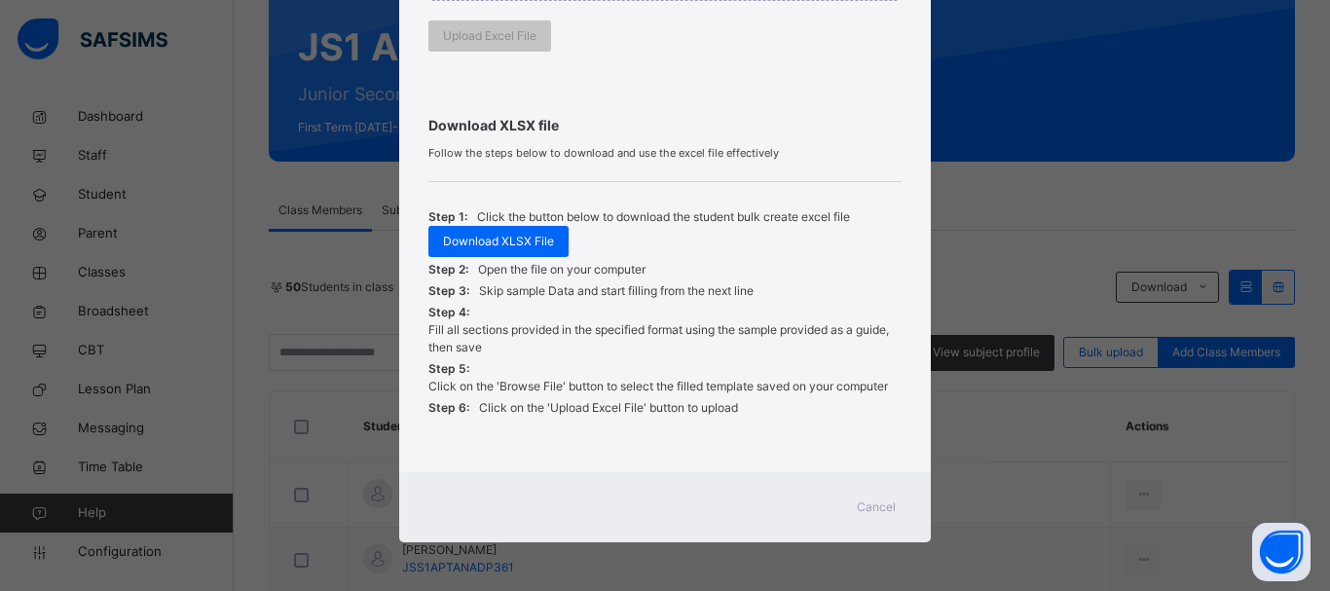
click at [851, 507] on div "Cancel" at bounding box center [876, 507] width 70 height 31
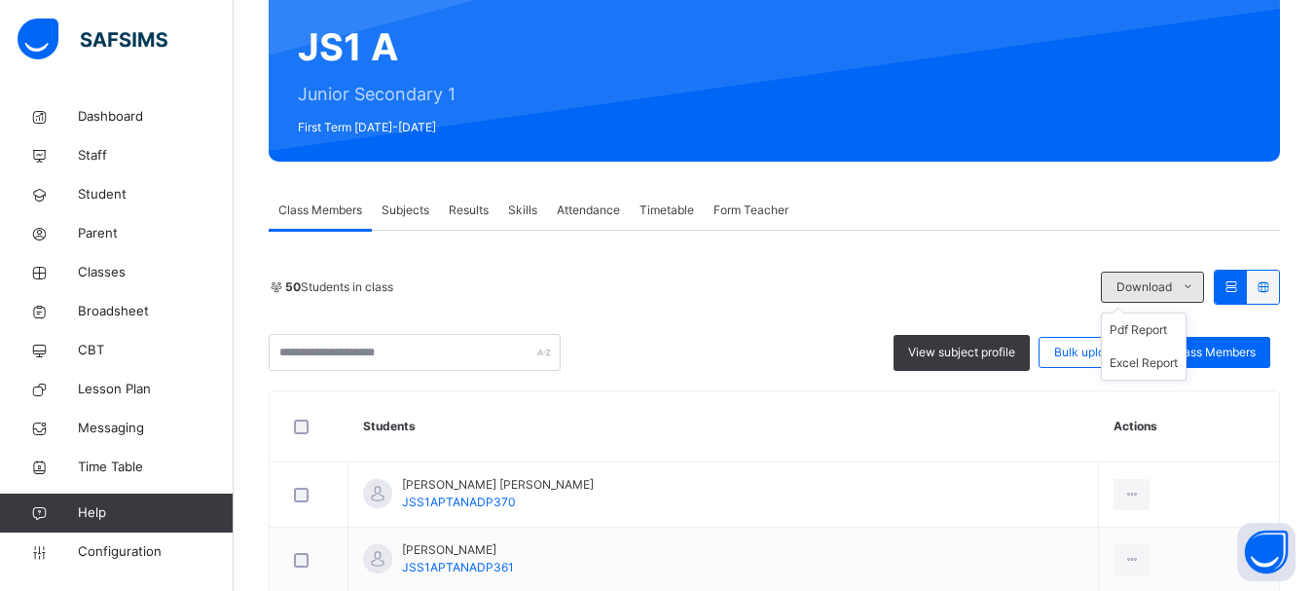
click at [1195, 280] on icon at bounding box center [1188, 287] width 15 height 16
click at [1271, 285] on icon at bounding box center [1263, 286] width 17 height 15
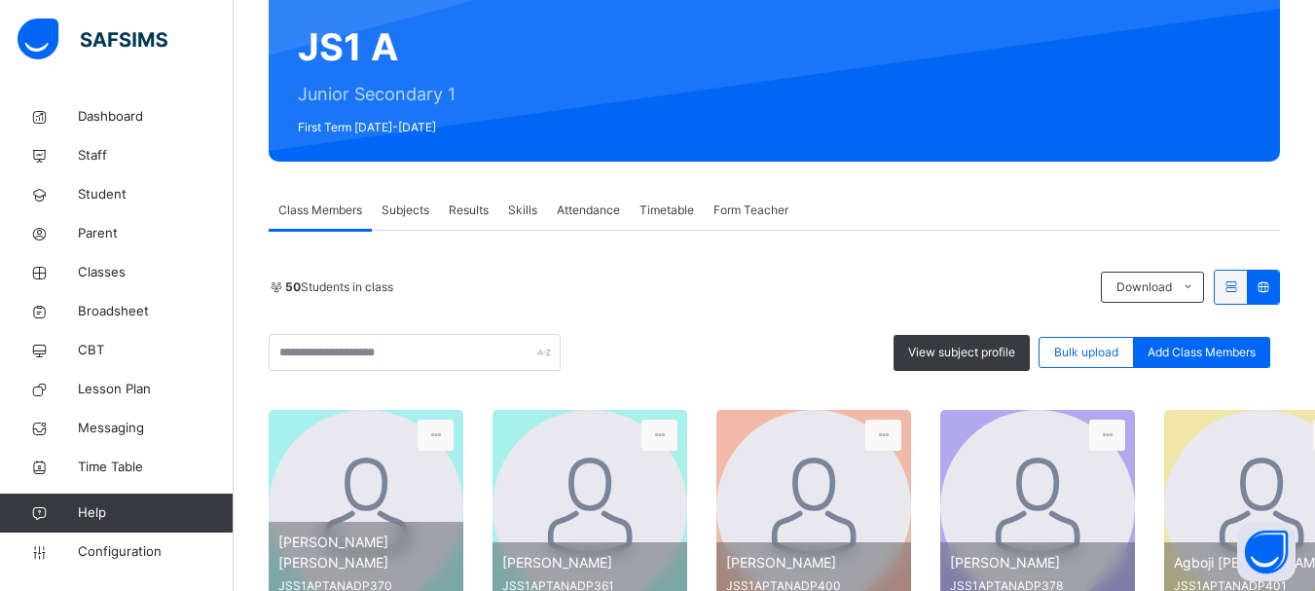
click at [1238, 293] on icon at bounding box center [1231, 286] width 17 height 15
